Goal: Task Accomplishment & Management: Manage account settings

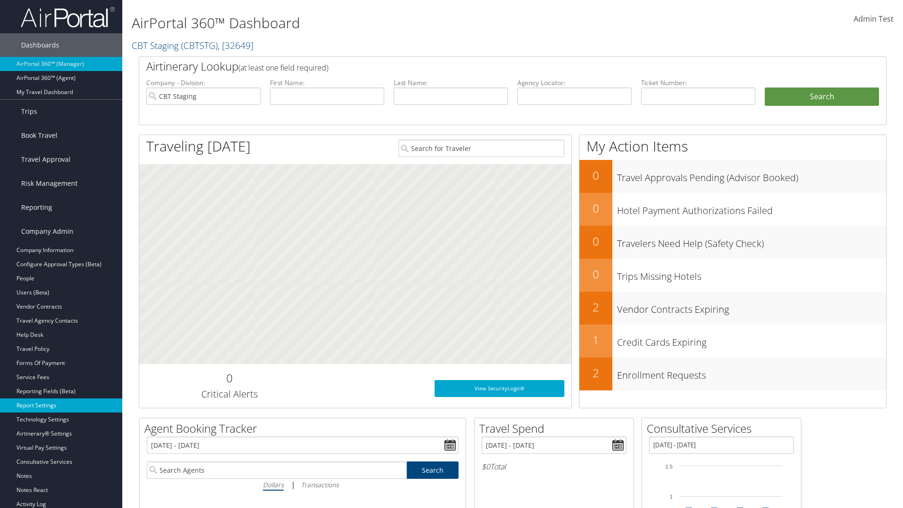
click at [61, 405] on link "Report Settings" at bounding box center [61, 405] width 122 height 14
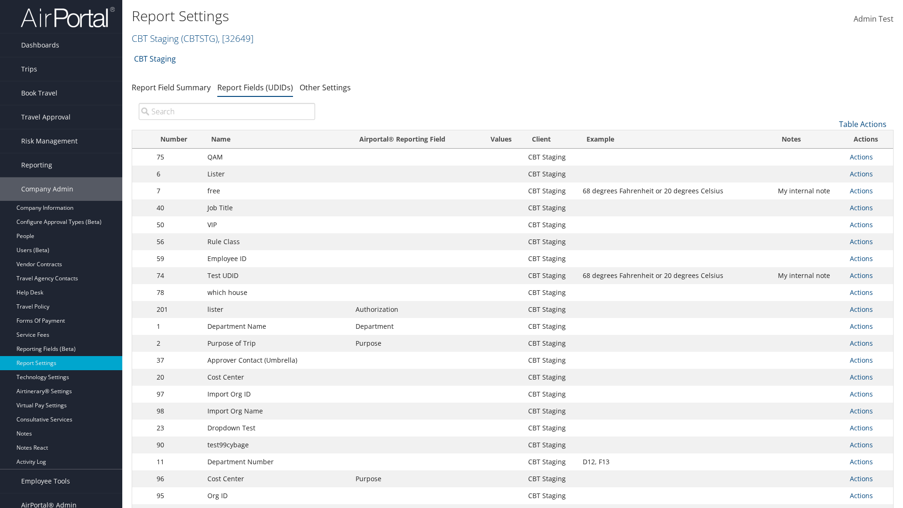
click at [227, 111] on input "search" at bounding box center [227, 111] width 176 height 17
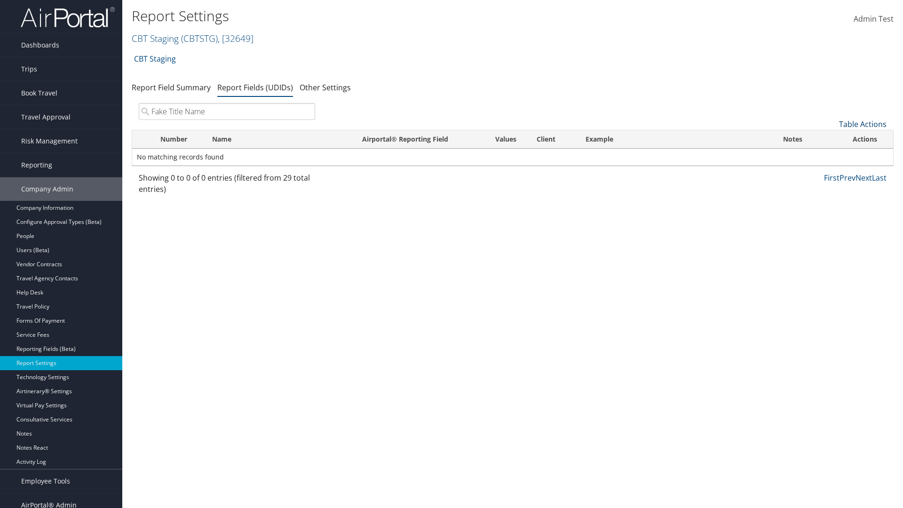
type input "Fake Title Name"
click at [863, 124] on link "Table Actions" at bounding box center [863, 124] width 48 height 10
click at [831, 139] on link "New Record" at bounding box center [831, 139] width 124 height 16
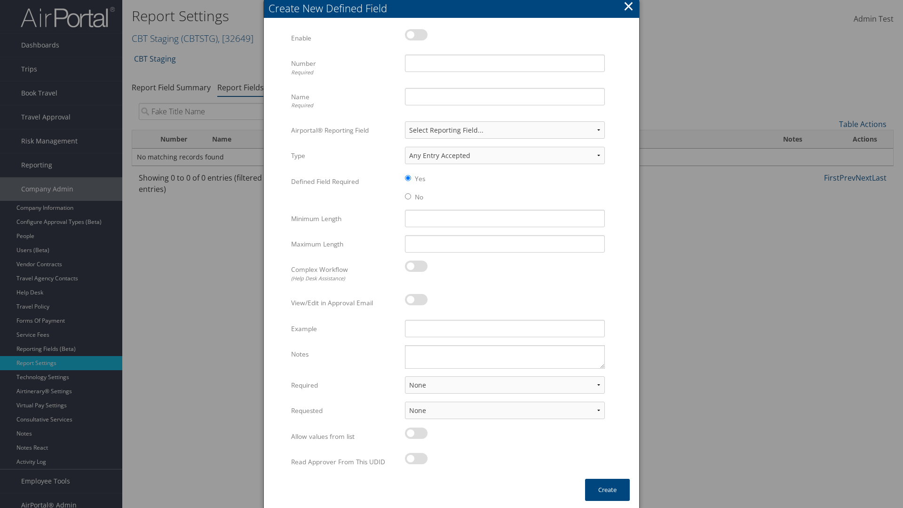
click at [416, 34] on label at bounding box center [416, 34] width 23 height 11
click at [416, 34] on input "checkbox" at bounding box center [413, 36] width 6 height 6
checkbox input "true"
click at [505, 96] on input "Name Required" at bounding box center [505, 96] width 200 height 17
type input "Fake Title Name"
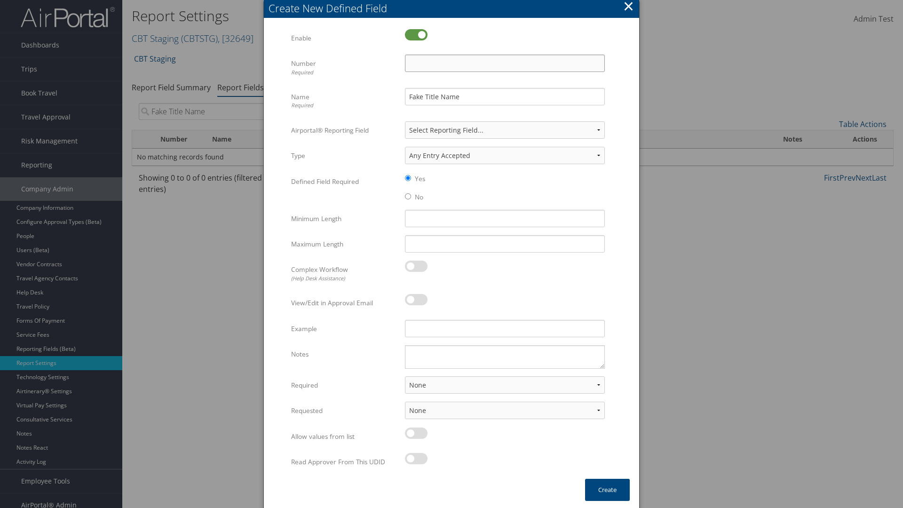
click at [505, 63] on input "Number Required" at bounding box center [505, 63] width 200 height 17
type input "333"
click at [607, 490] on button "Create" at bounding box center [607, 490] width 45 height 22
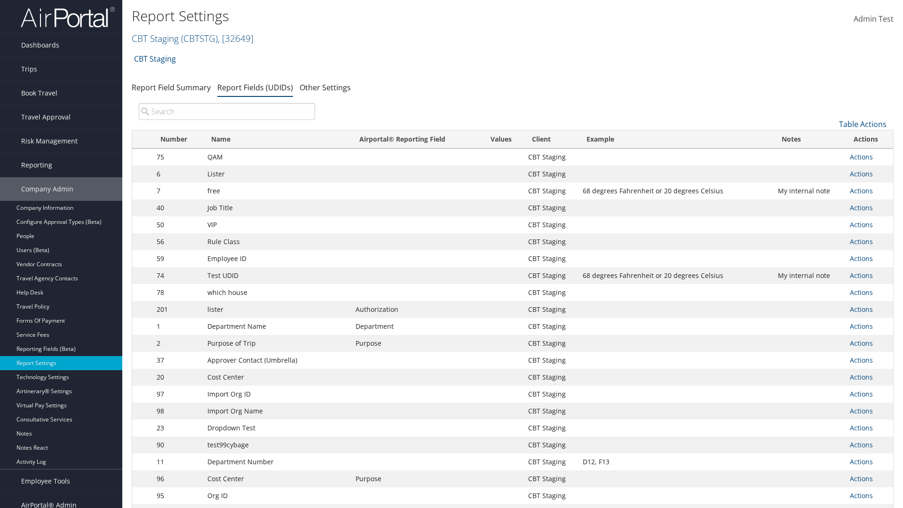
click at [227, 111] on input "search" at bounding box center [227, 111] width 176 height 17
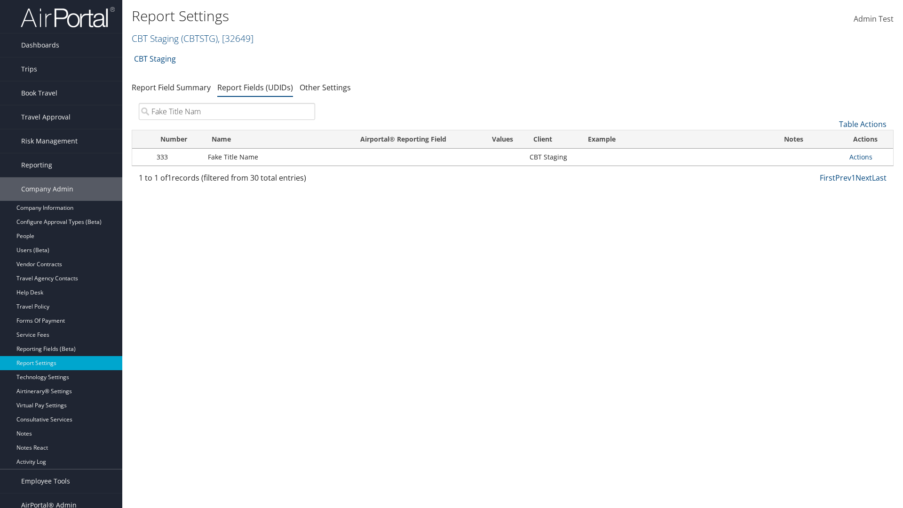
type input "Fake Title Name"
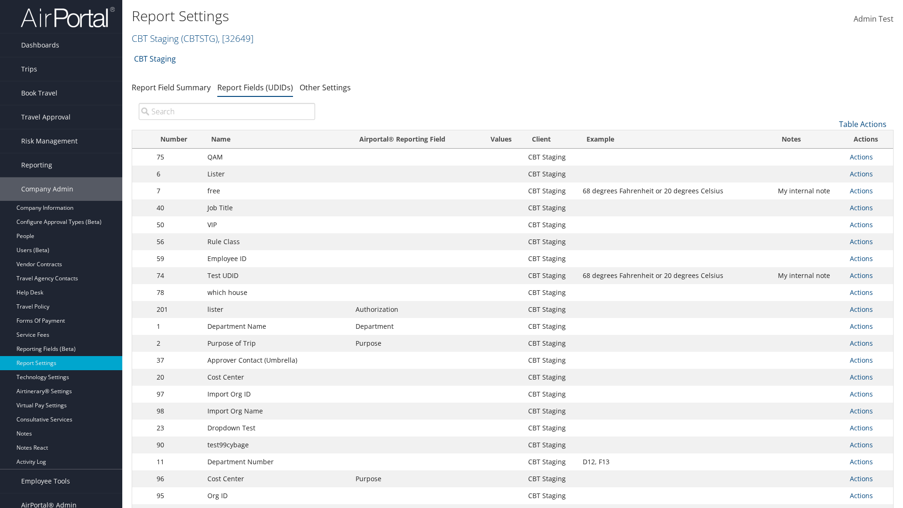
click at [227, 111] on input "search" at bounding box center [227, 111] width 176 height 17
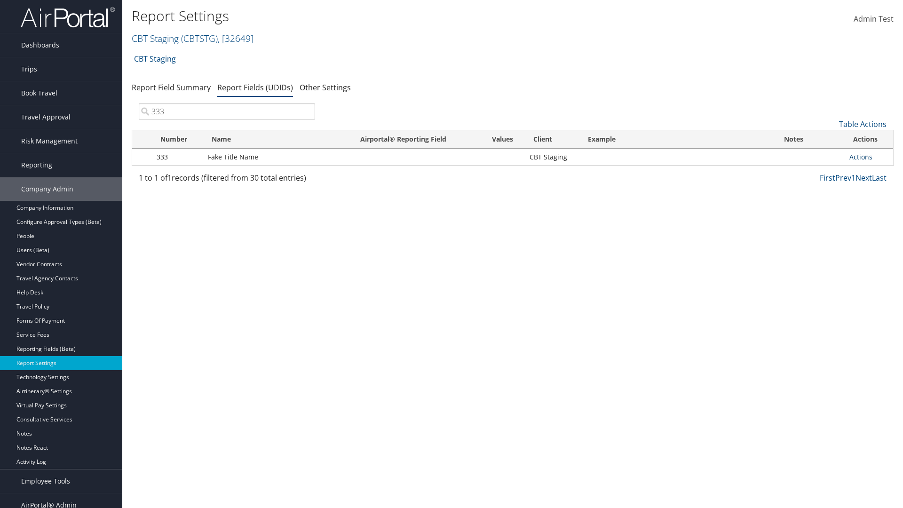
type input "333"
click at [861, 157] on link "Actions" at bounding box center [860, 156] width 23 height 9
click at [824, 203] on link "Edit" at bounding box center [823, 203] width 93 height 16
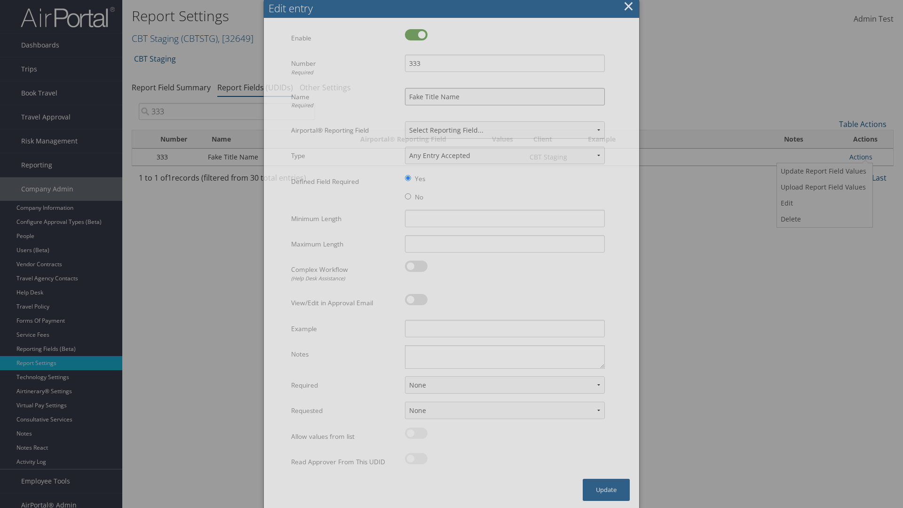
click at [505, 96] on input "Fake Title Name" at bounding box center [505, 96] width 200 height 17
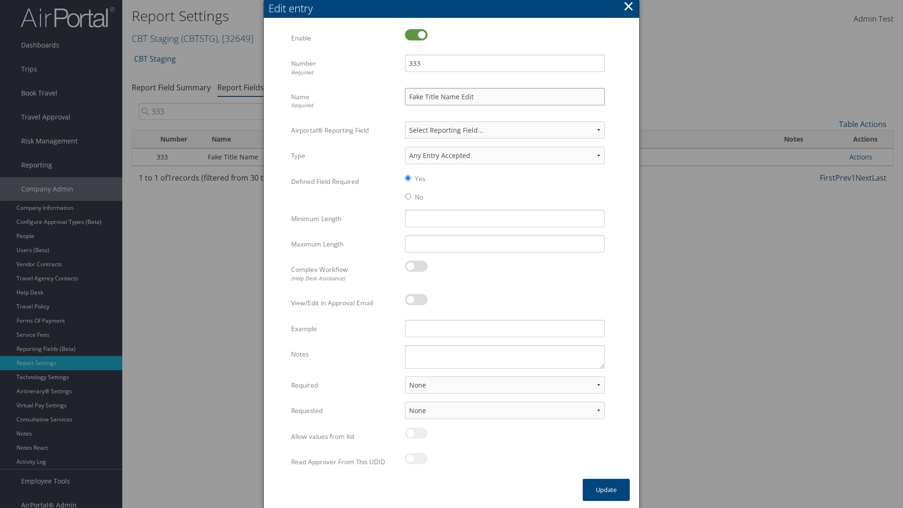
type input "Fake Title Name Edit"
click at [505, 63] on input "333" at bounding box center [505, 63] width 200 height 17
type input "3334"
click at [606, 490] on button "Update" at bounding box center [606, 490] width 47 height 22
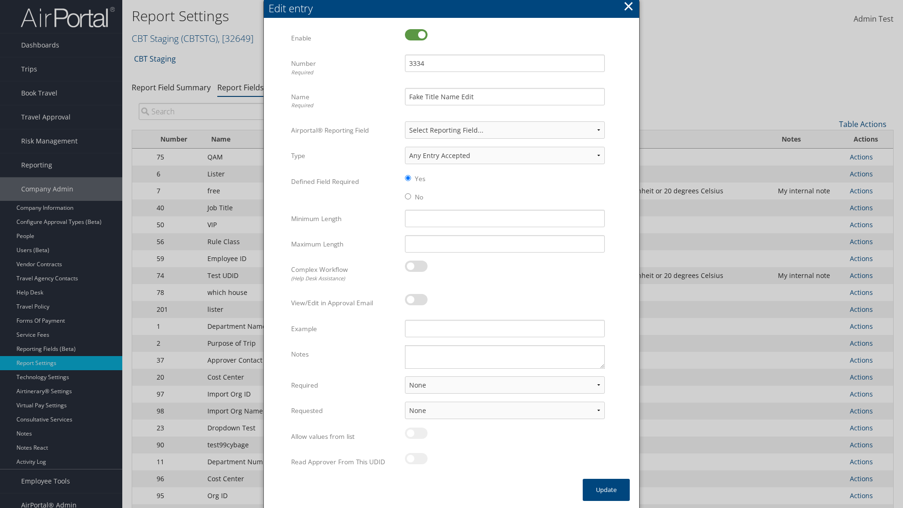
click at [227, 111] on input "search" at bounding box center [227, 111] width 176 height 17
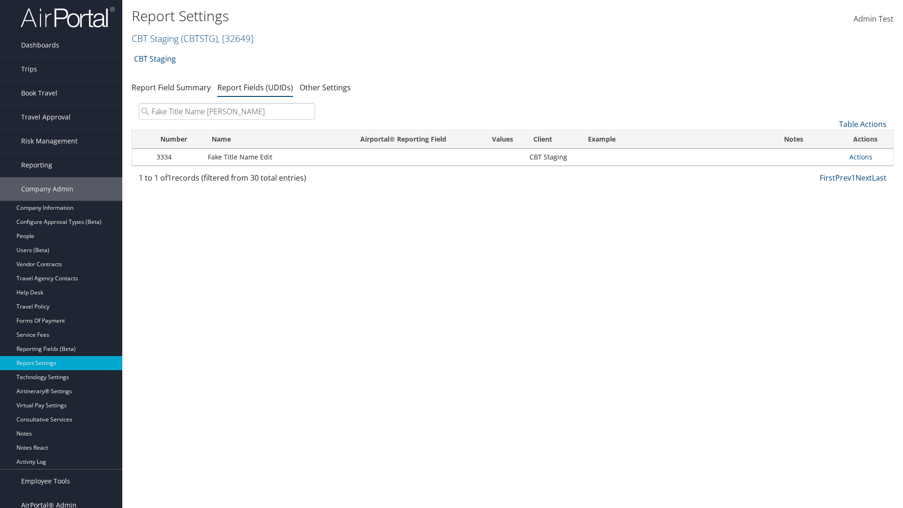
type input "Fake Title Name Edit"
click at [227, 111] on input "search" at bounding box center [227, 111] width 176 height 17
type input "3334"
click at [861, 157] on link "Actions" at bounding box center [860, 156] width 23 height 9
click at [0, 0] on link "Upload Report Field Values" at bounding box center [0, 0] width 0 height 0
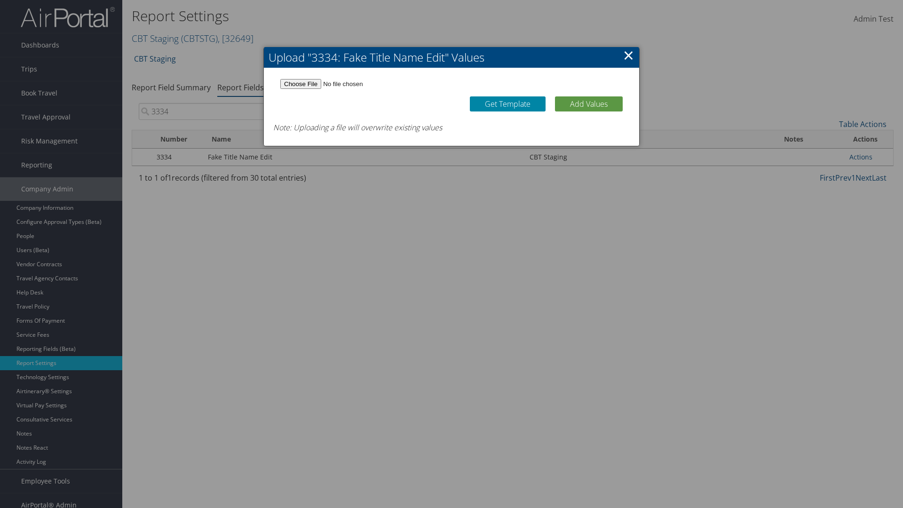
click at [507, 103] on link "Get Template" at bounding box center [508, 103] width 76 height 15
type input "C:\fakepath\udidValues.csv"
click at [589, 103] on button "Add Values" at bounding box center [589, 103] width 68 height 15
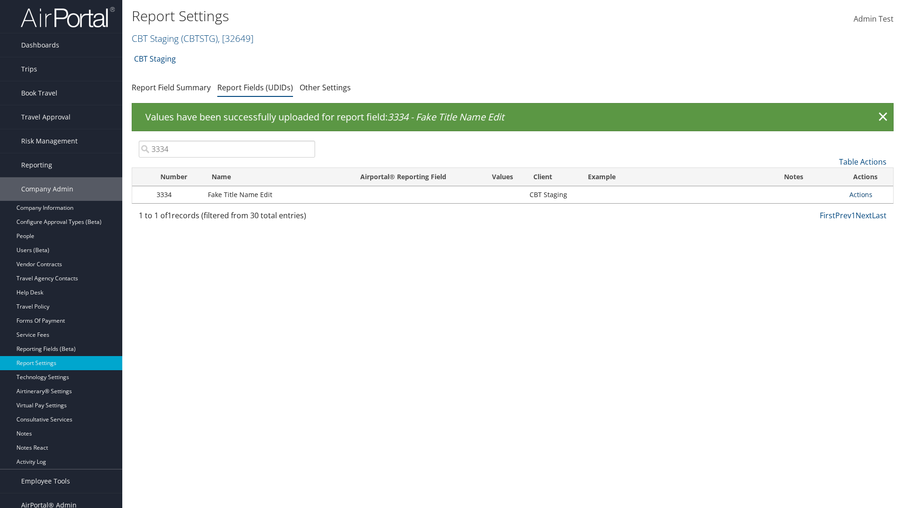
click at [861, 194] on link "Actions" at bounding box center [860, 194] width 23 height 9
click at [824, 209] on link "Update Report Field Values" at bounding box center [823, 209] width 93 height 16
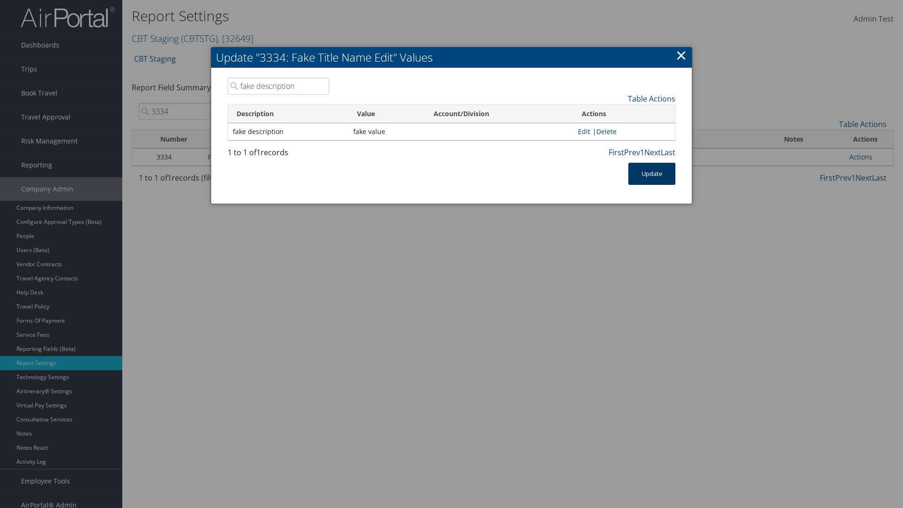
type input "fake description"
click at [652, 174] on button "Update" at bounding box center [651, 174] width 47 height 22
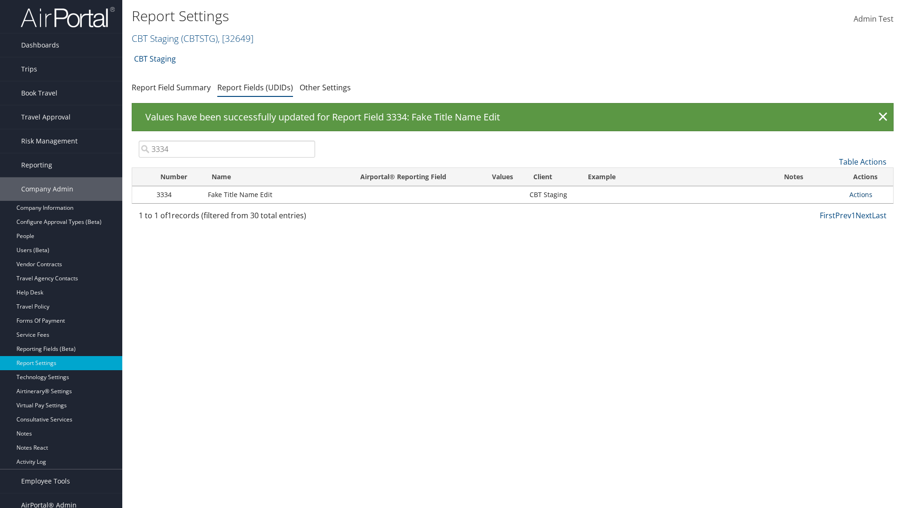
click at [861, 194] on link "Actions" at bounding box center [860, 194] width 23 height 9
click at [824, 257] on link "Delete" at bounding box center [823, 257] width 93 height 16
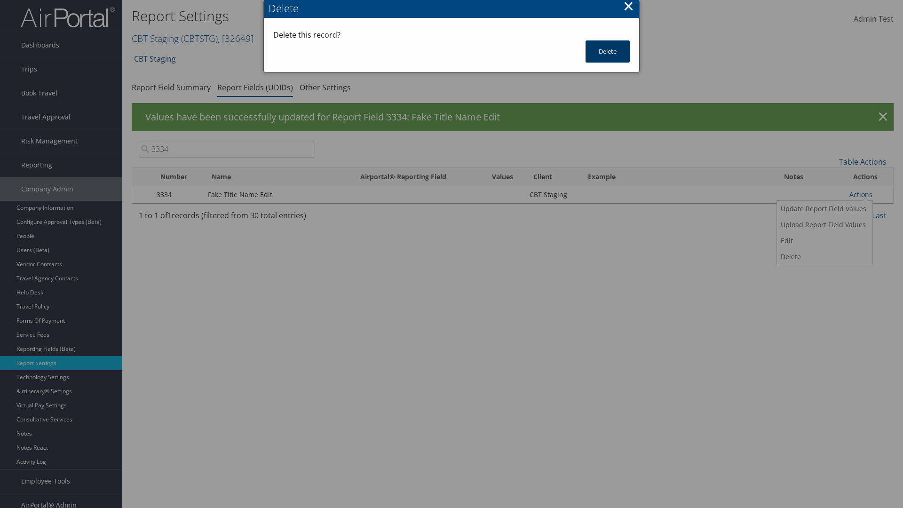
click at [608, 51] on button "Delete" at bounding box center [608, 51] width 44 height 22
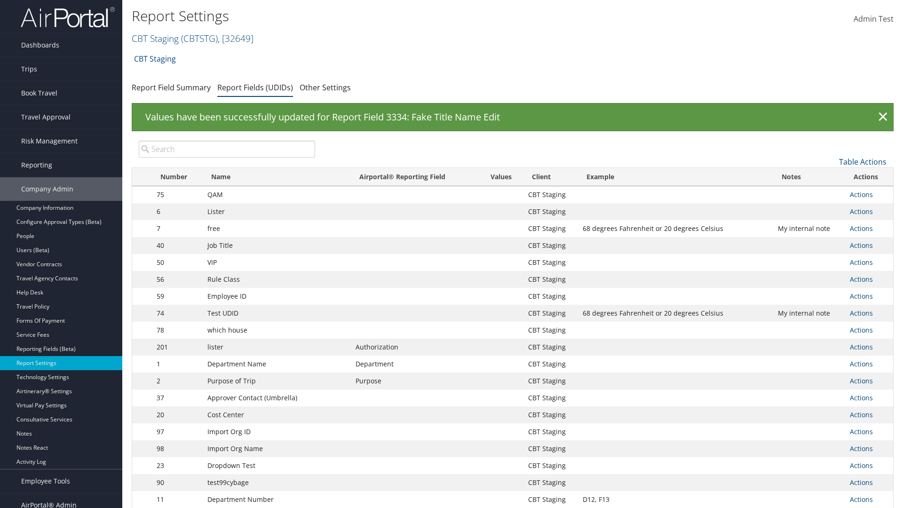
click at [227, 149] on input "search" at bounding box center [227, 149] width 176 height 17
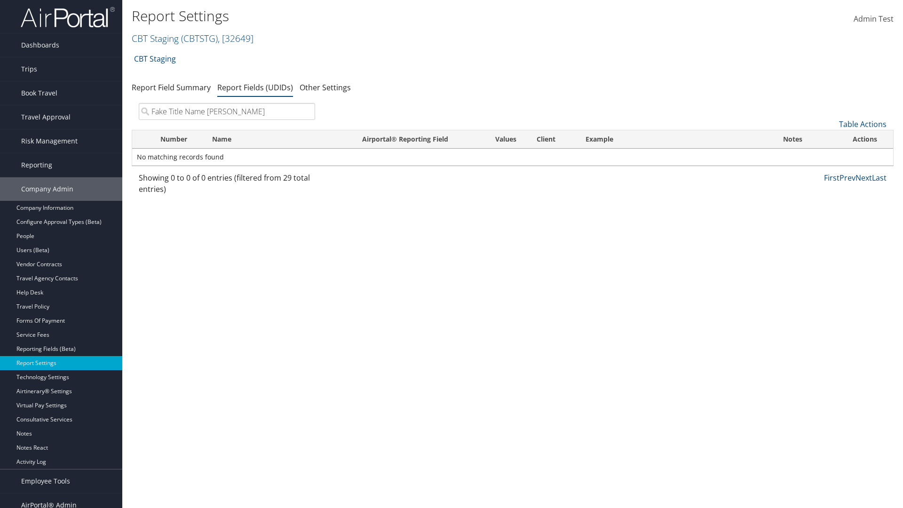
type input "Fake Title Name Edit"
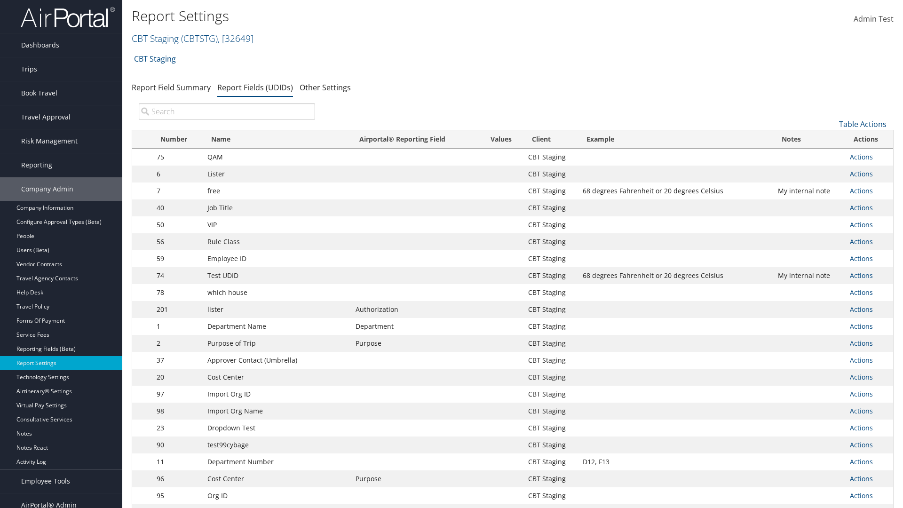
click at [227, 111] on input "search" at bounding box center [227, 111] width 176 height 17
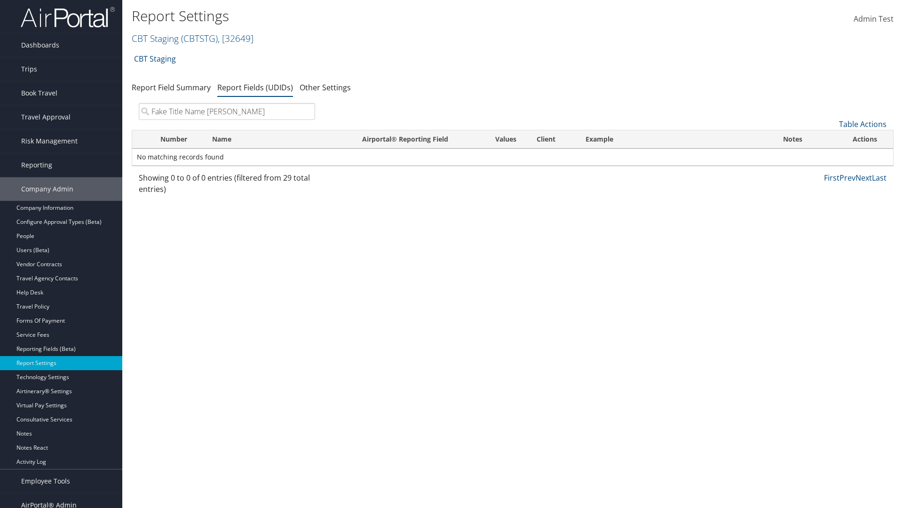
type input "Fake Title Name Edit"
